Goal: Use online tool/utility: Utilize a website feature to perform a specific function

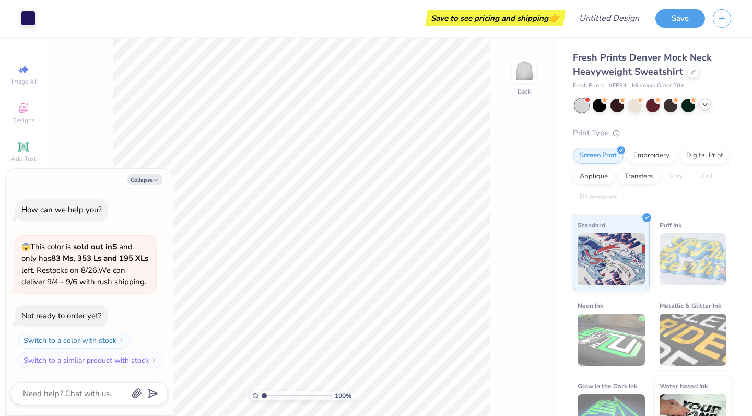
click at [702, 109] on div at bounding box center [653, 106] width 156 height 14
click at [707, 107] on icon at bounding box center [705, 104] width 8 height 8
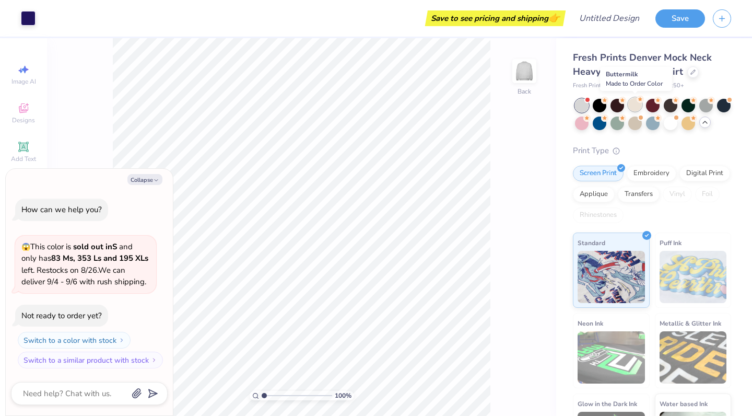
click at [636, 108] on div at bounding box center [635, 105] width 14 height 14
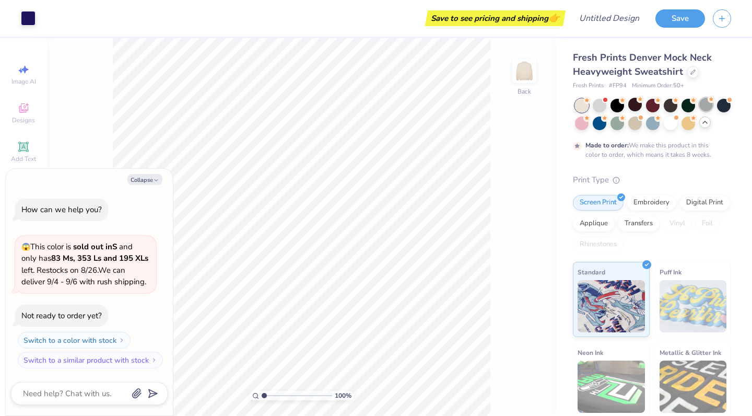
scroll to position [18, 0]
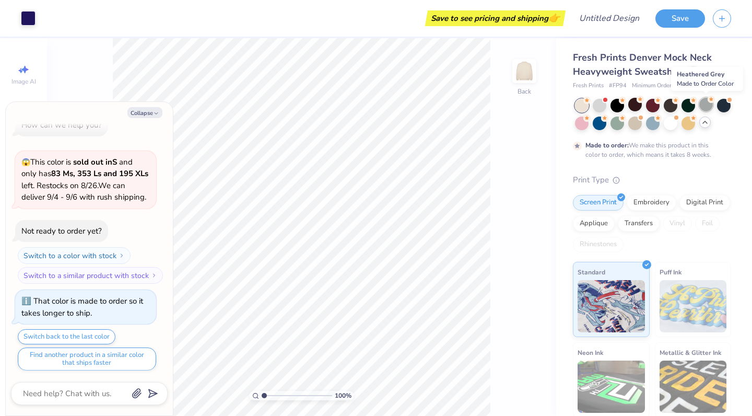
click at [707, 100] on div at bounding box center [706, 105] width 14 height 14
click at [579, 108] on div at bounding box center [582, 106] width 14 height 14
click at [602, 103] on div at bounding box center [600, 105] width 14 height 14
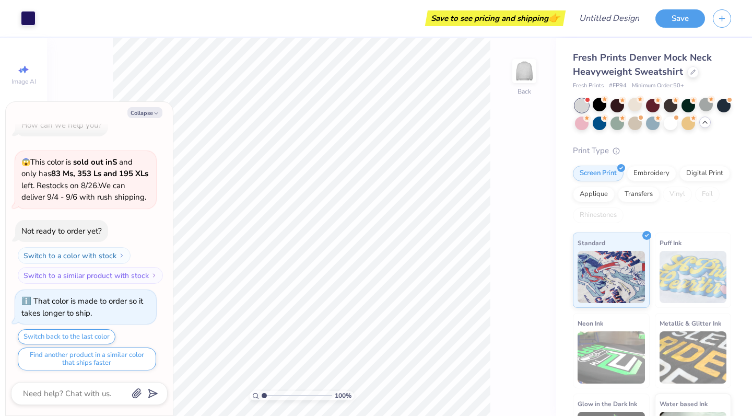
scroll to position [215, 0]
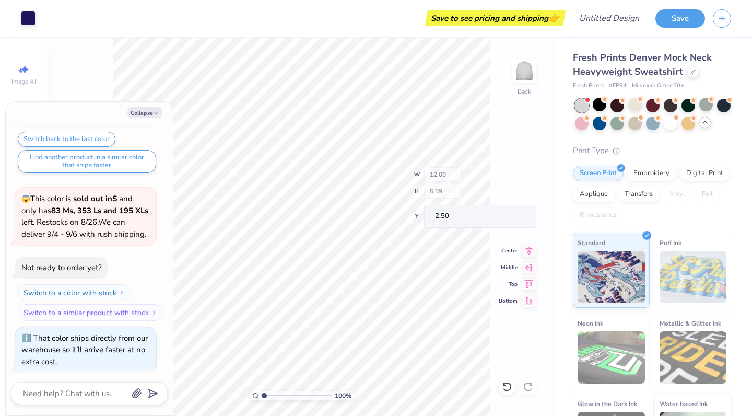
type textarea "x"
type input "3.40"
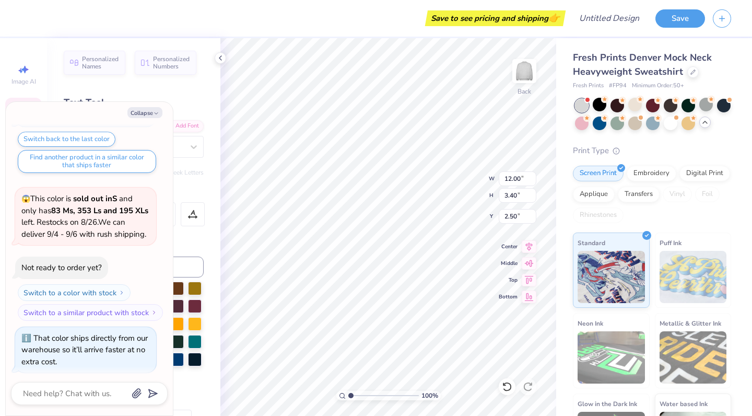
scroll to position [0, 1]
type textarea "x"
type textarea "K Phi Beta"
type textarea "x"
type textarea "Ka Phi Beta"
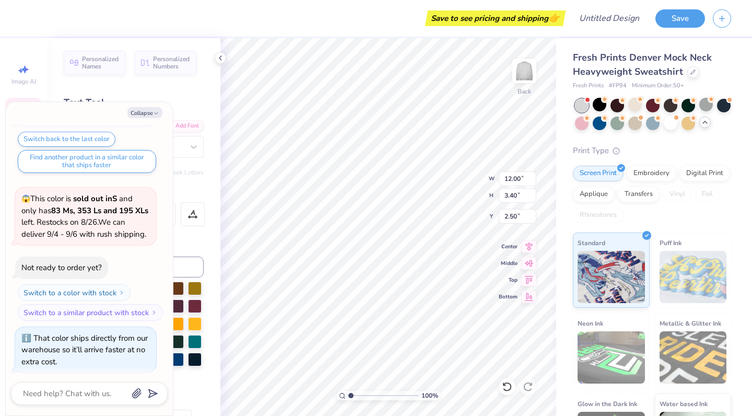
type textarea "x"
type textarea "Kap Phi Beta"
type textarea "x"
type textarea "Kapp Phi Beta"
type textarea "x"
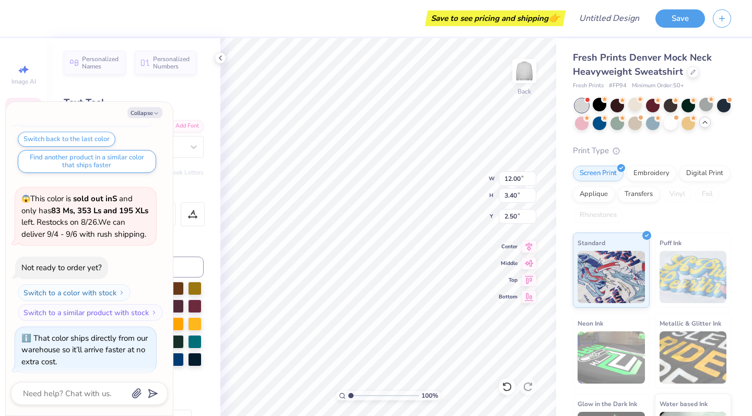
scroll to position [0, 2]
type textarea "Kappa Phi Beta"
type textarea "x"
type textarea "Kappa K Beta"
type textarea "x"
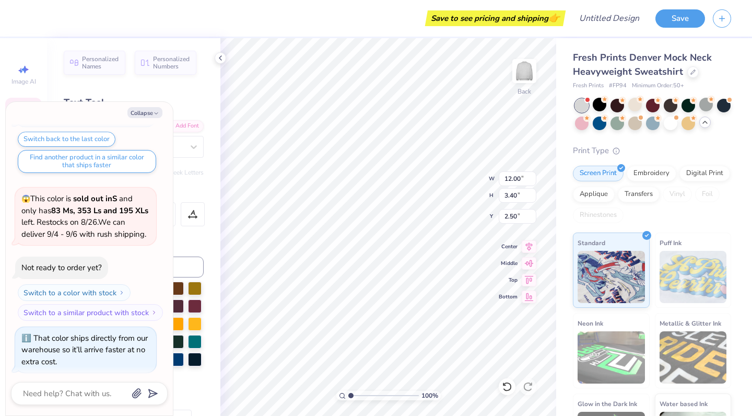
type textarea "Kappa Ka Beta"
type textarea "x"
type textarea "Kappa Kap Beta"
type textarea "x"
type textarea "Kappa Kapp Beta"
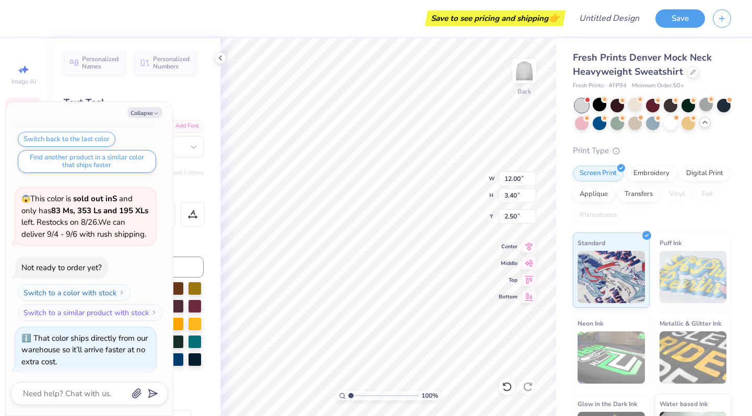
type textarea "x"
type textarea "Kappa Kappa Beta"
type textarea "x"
type textarea "Kappa Kappa G"
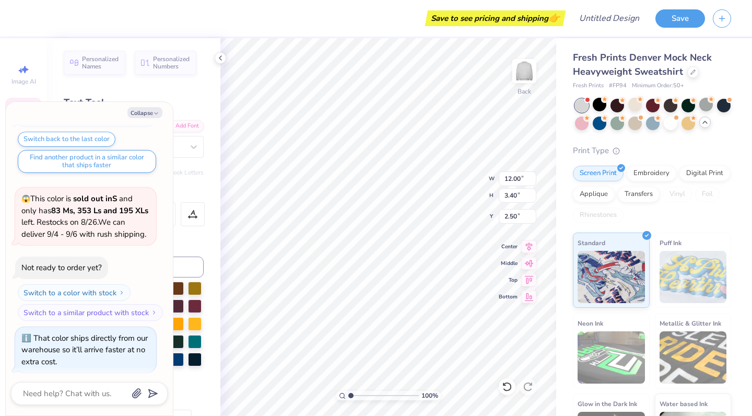
type textarea "x"
type textarea "Kappa Kappa Ga"
type textarea "x"
type textarea "Kappa Kappa Gam"
type textarea "x"
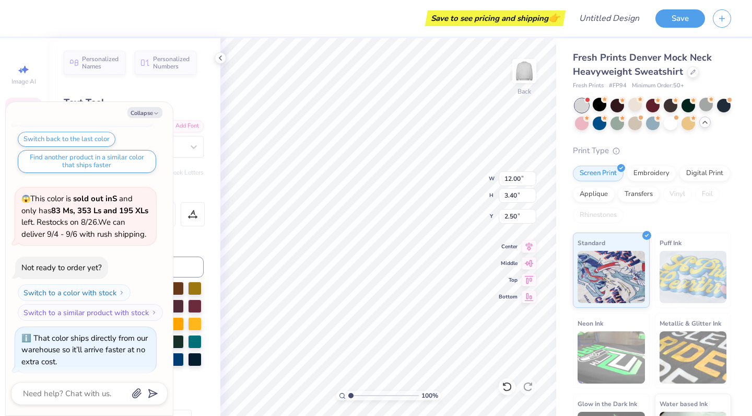
type textarea "Kappa Kappa Gamm"
type textarea "x"
type textarea "Kappa Kappa Gamma"
type textarea "x"
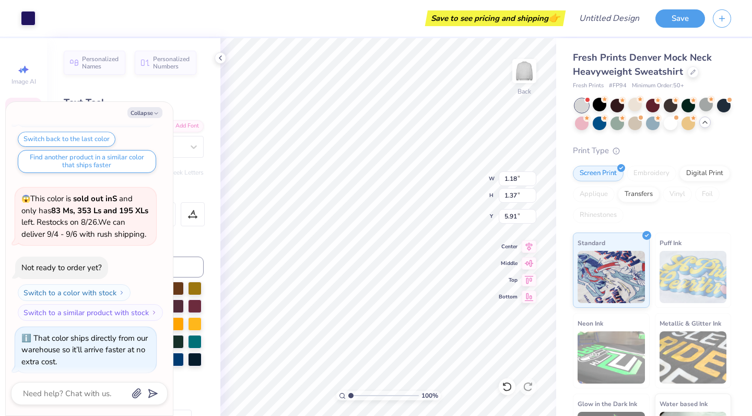
type input "5.82"
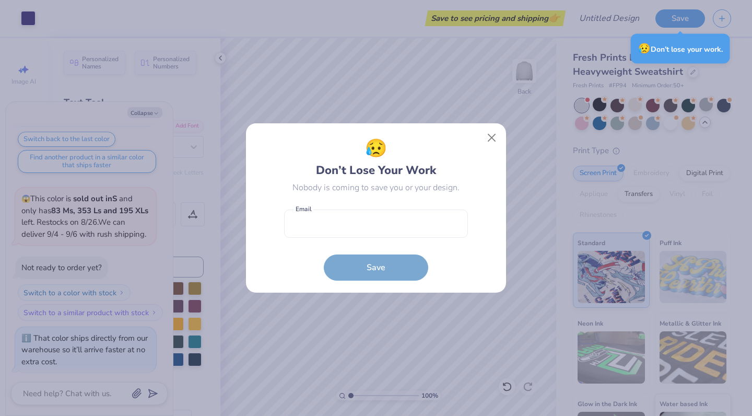
type textarea "x"
